Goal: Information Seeking & Learning: Learn about a topic

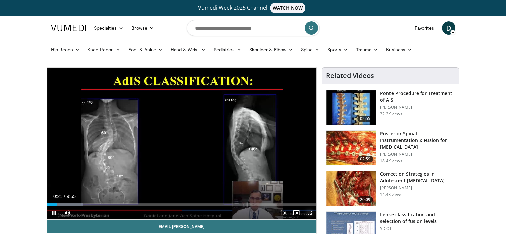
click at [309, 215] on span "Video Player" at bounding box center [309, 212] width 13 height 13
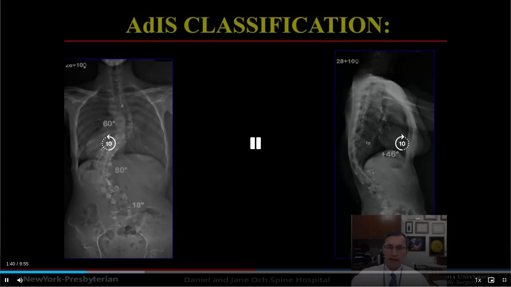
click at [372, 143] on div "Video Player" at bounding box center [255, 143] width 306 height 13
click at [250, 146] on icon "Video Player" at bounding box center [255, 143] width 19 height 19
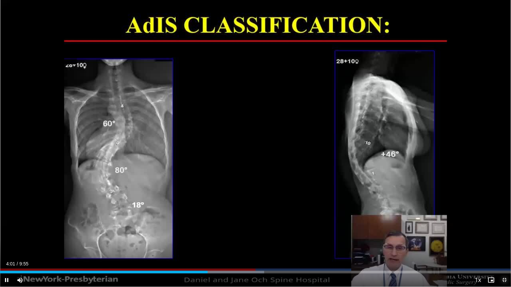
click at [504, 233] on span "Video Player" at bounding box center [503, 280] width 13 height 13
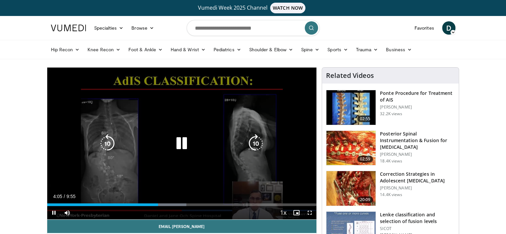
click at [182, 145] on icon "Video Player" at bounding box center [181, 143] width 19 height 19
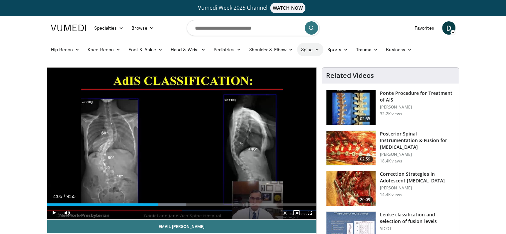
click at [311, 52] on link "Spine" at bounding box center [310, 49] width 26 height 13
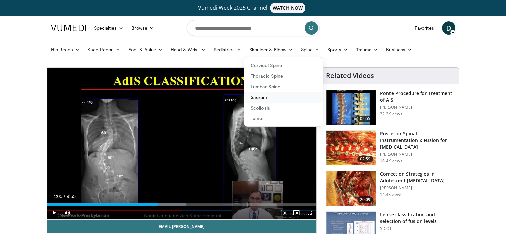
click at [263, 93] on link "Sacrum" at bounding box center [283, 97] width 79 height 11
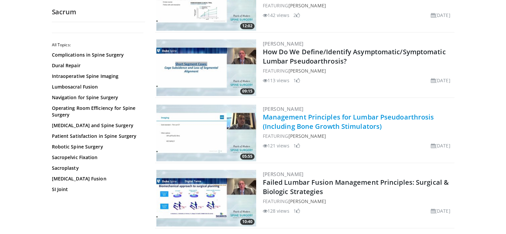
scroll to position [997, 0]
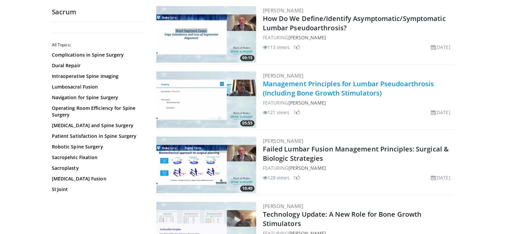
click at [314, 90] on link "Management Principles for Lumbar Pseudoarthrosis (Including Bone Growth Stimula…" at bounding box center [348, 88] width 171 height 18
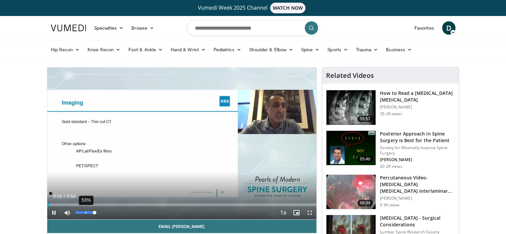
click at [85, 210] on div "53%" at bounding box center [84, 212] width 23 height 13
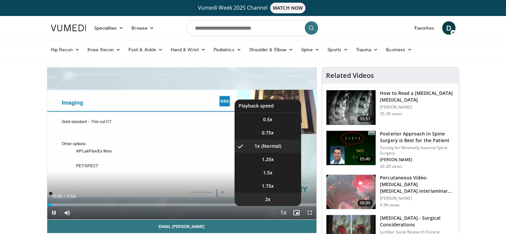
click at [275, 197] on li "2x" at bounding box center [267, 198] width 66 height 13
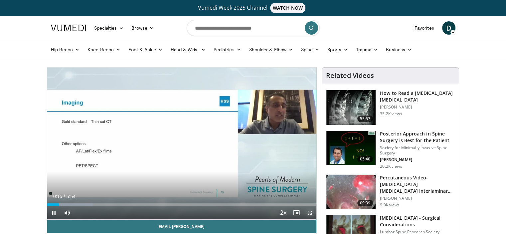
click at [308, 213] on span "Video Player" at bounding box center [309, 212] width 13 height 13
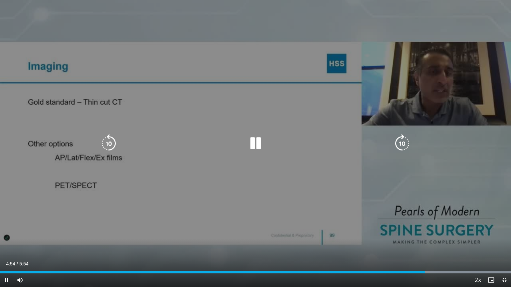
click at [105, 93] on div "10 seconds Tap to unmute" at bounding box center [255, 143] width 511 height 287
click at [181, 138] on div "Video Player" at bounding box center [255, 143] width 306 height 13
click at [256, 141] on icon "Video Player" at bounding box center [255, 143] width 19 height 19
click at [260, 141] on icon "Video Player" at bounding box center [255, 143] width 19 height 19
click at [261, 144] on icon "Video Player" at bounding box center [255, 143] width 19 height 19
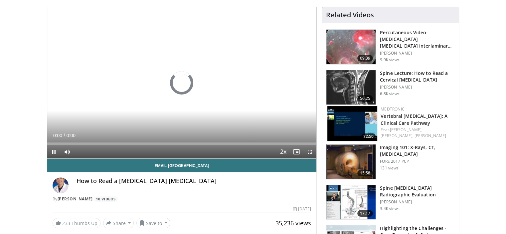
scroll to position [66, 0]
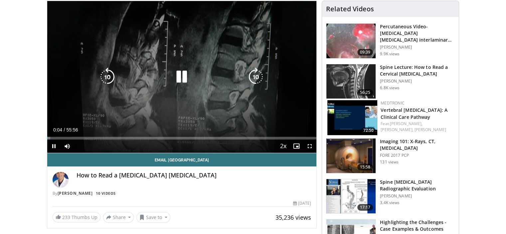
click at [179, 78] on icon "Video Player" at bounding box center [181, 76] width 19 height 19
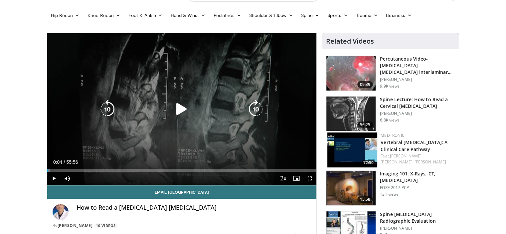
scroll to position [0, 0]
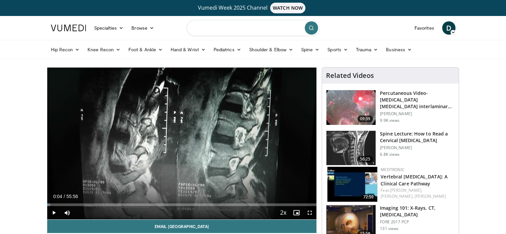
click at [237, 26] on input "Search topics, interventions" at bounding box center [252, 28] width 133 height 16
type input "**********"
